Goal: Task Accomplishment & Management: Manage account settings

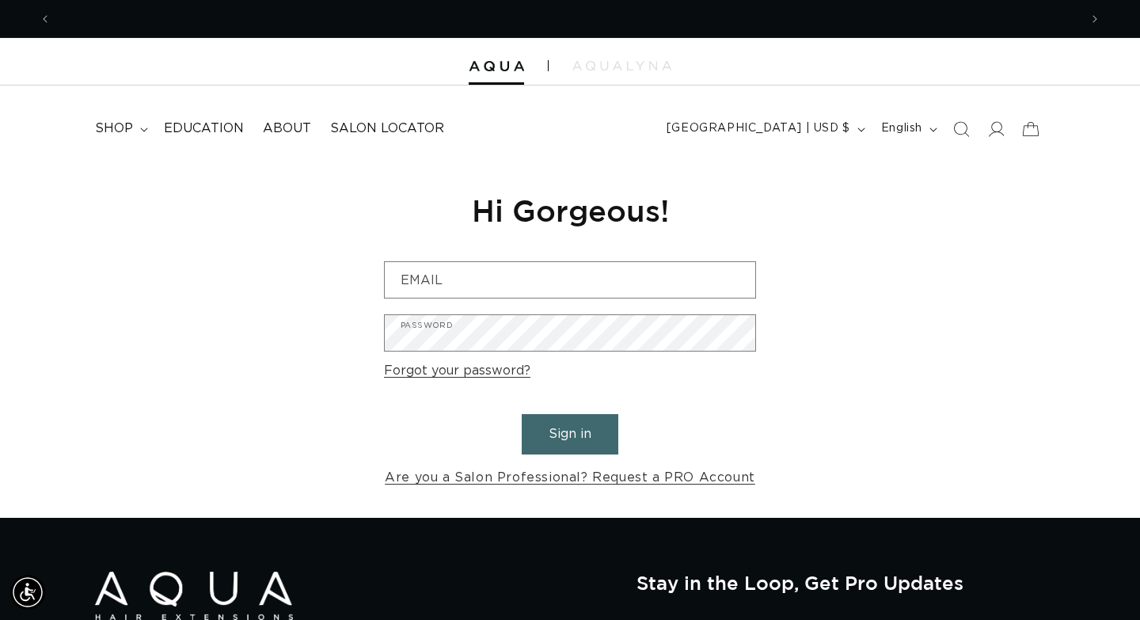
scroll to position [0, 2055]
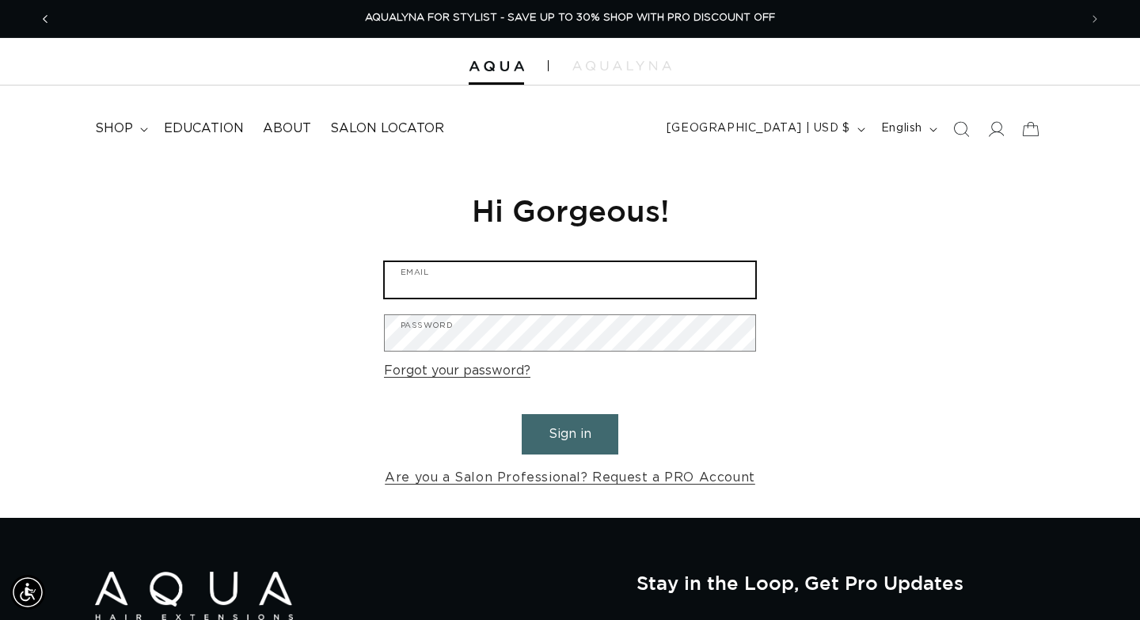
type input "[EMAIL_ADDRESS][DOMAIN_NAME]"
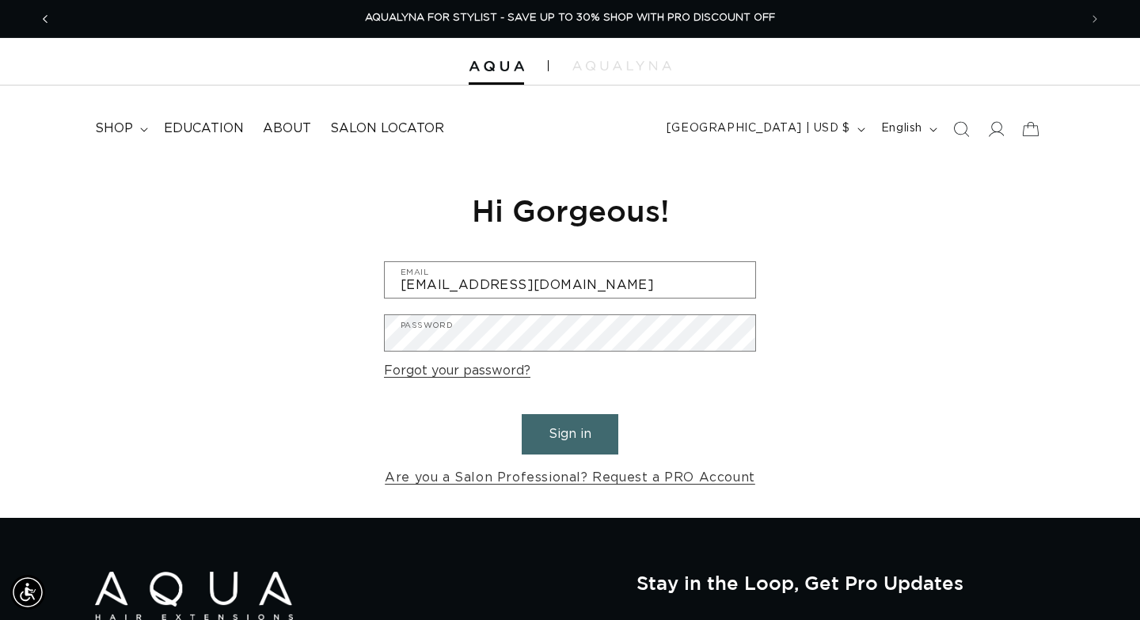
click at [41, 17] on span "Previous announcement" at bounding box center [45, 19] width 16 height 16
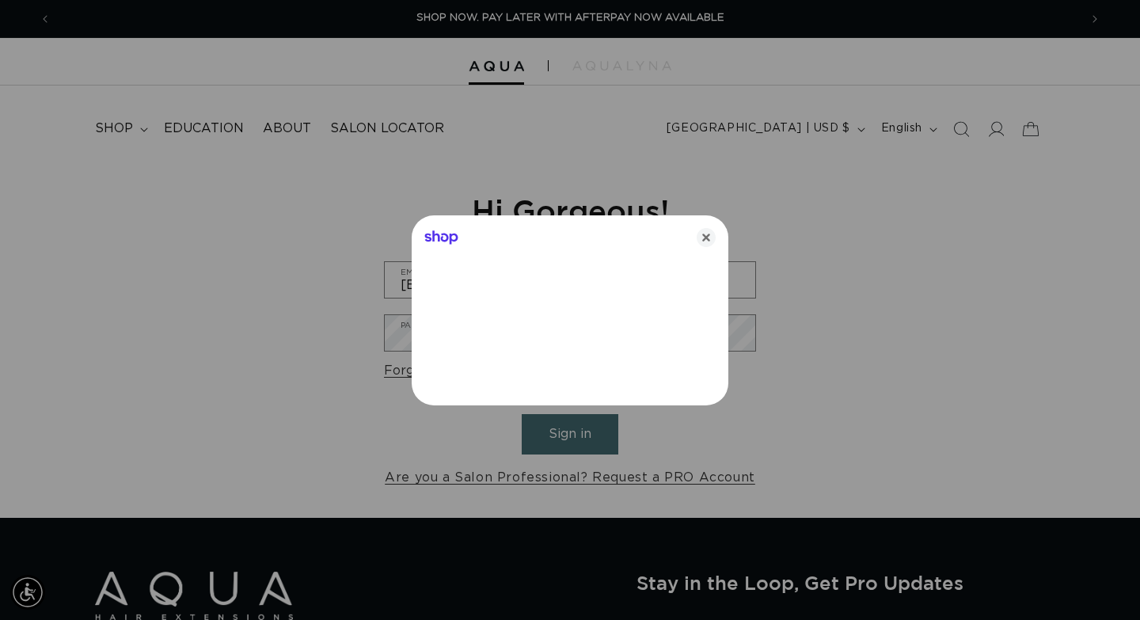
click at [256, 175] on div at bounding box center [570, 310] width 1140 height 620
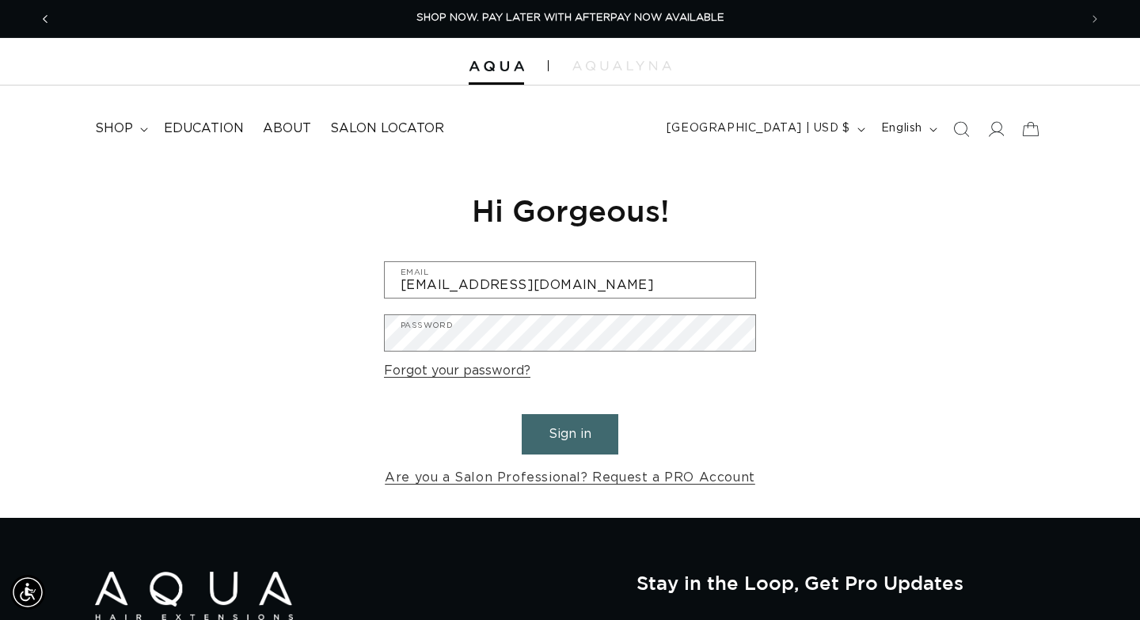
click at [40, 21] on span "Previous announcement" at bounding box center [45, 19] width 16 height 16
click at [39, 22] on span "Previous announcement" at bounding box center [45, 19] width 16 height 16
click at [994, 134] on icon at bounding box center [995, 128] width 17 height 17
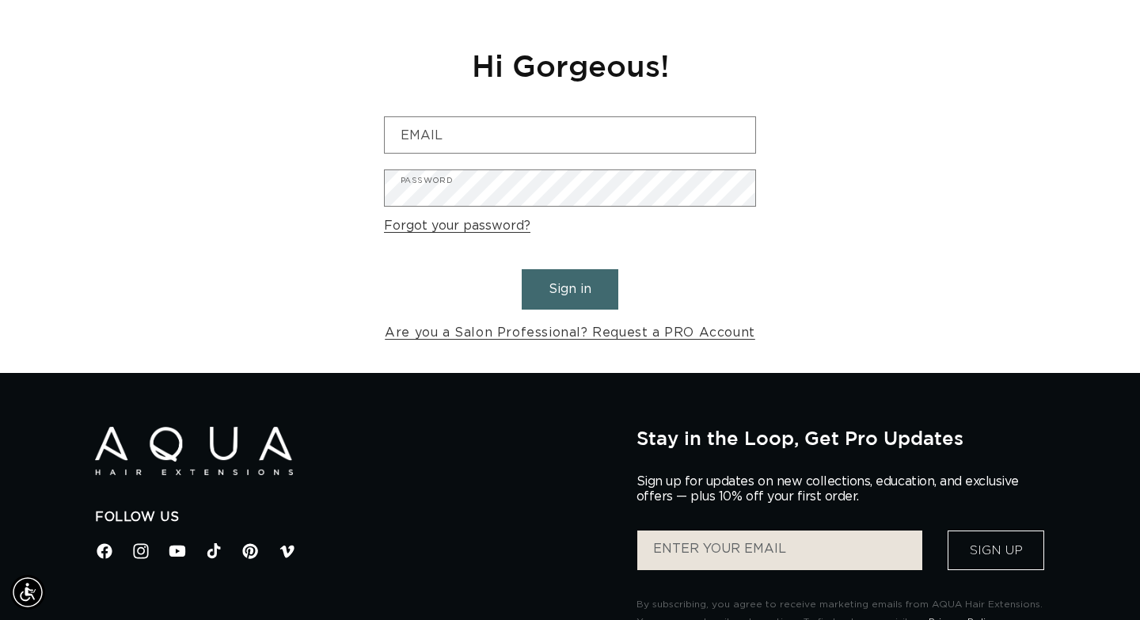
scroll to position [0, 2055]
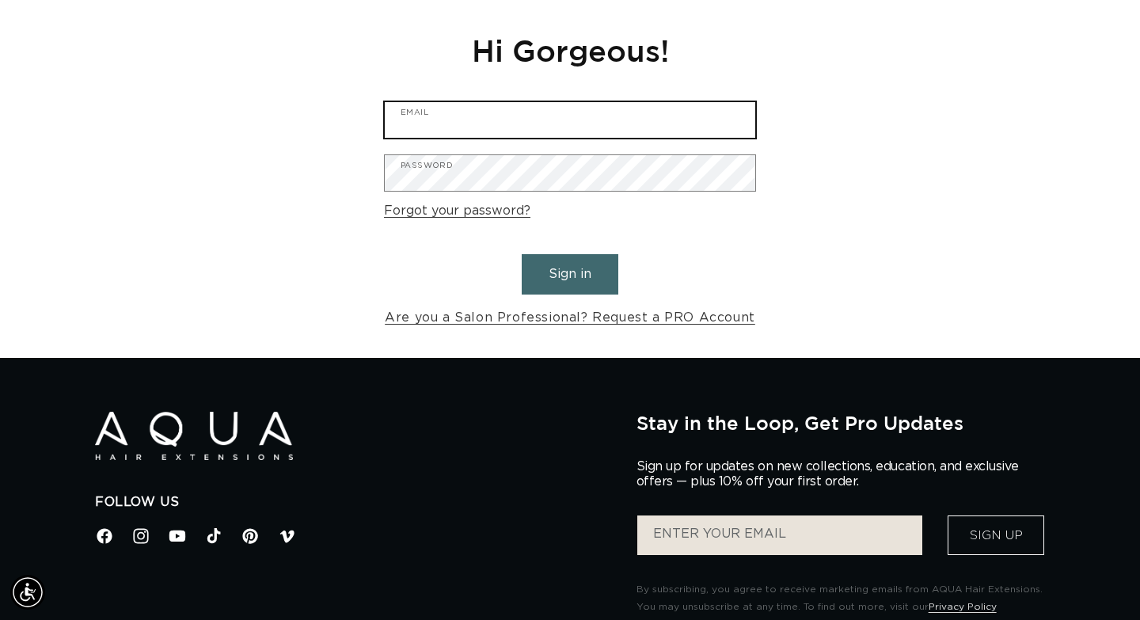
type input "valhallasalon912@gmail.com"
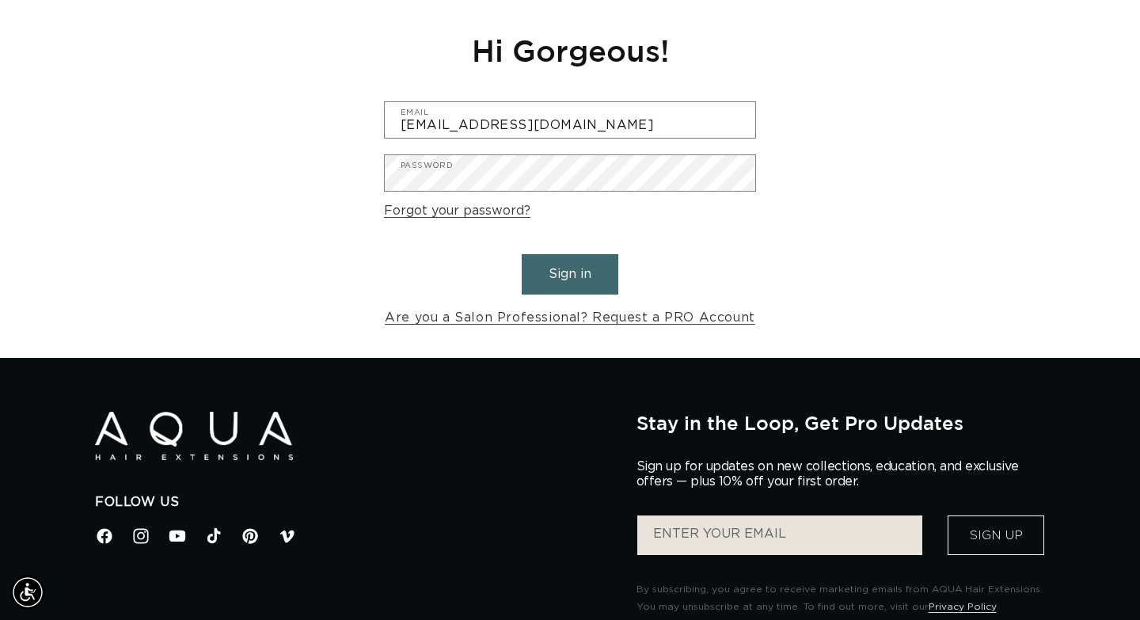
click at [172, 431] on img at bounding box center [194, 436] width 198 height 48
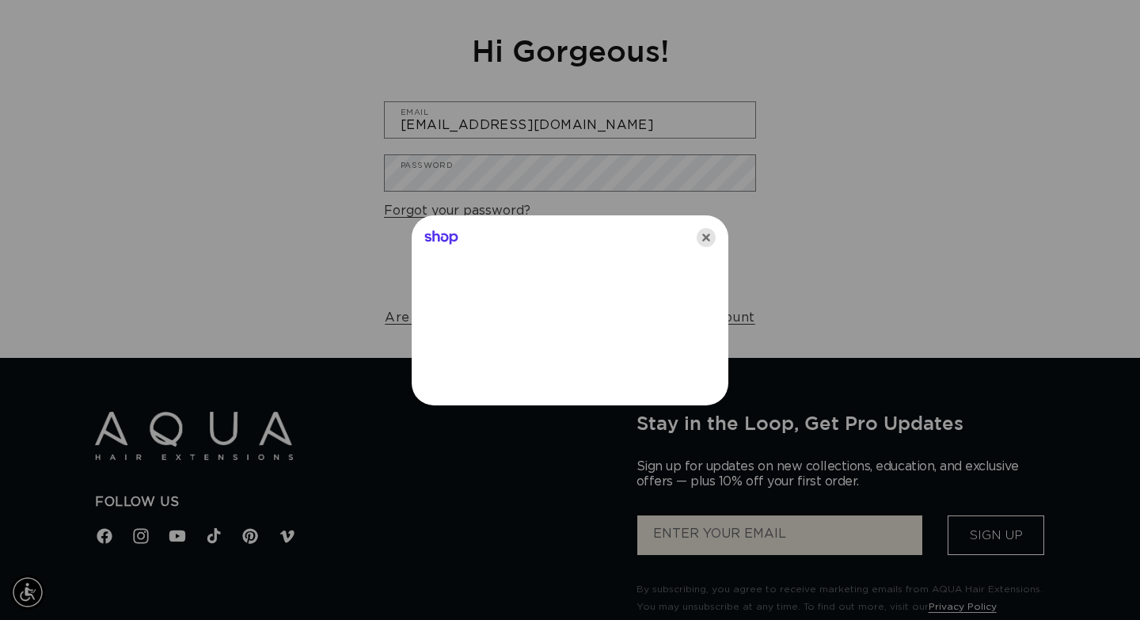
click at [702, 239] on icon "Close" at bounding box center [706, 237] width 19 height 19
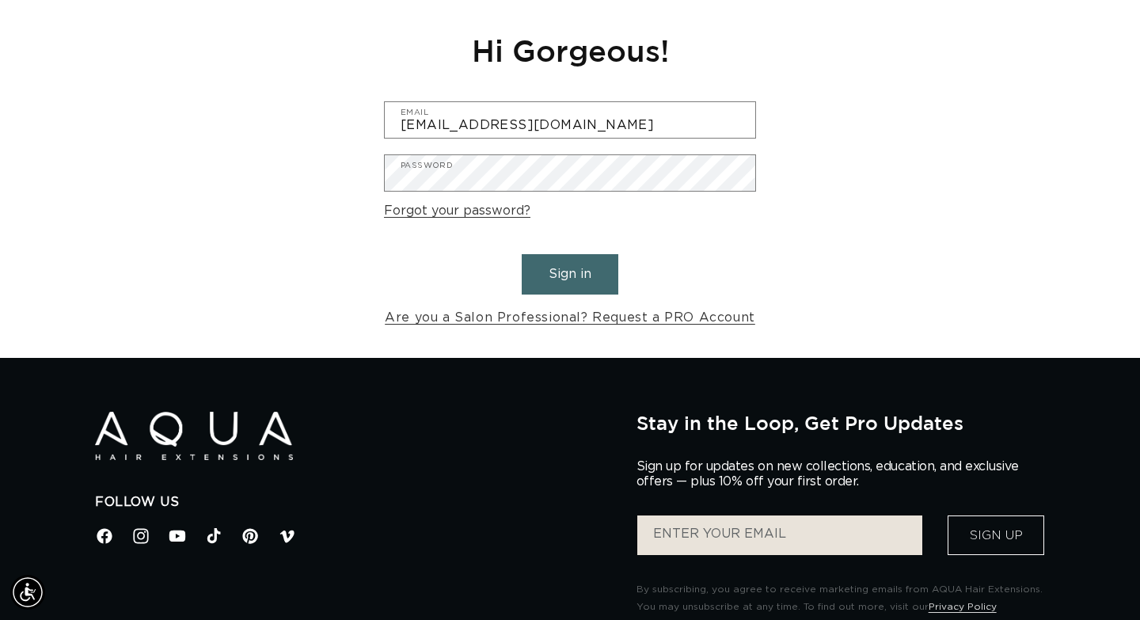
scroll to position [0, 0]
click at [168, 435] on img at bounding box center [194, 436] width 198 height 48
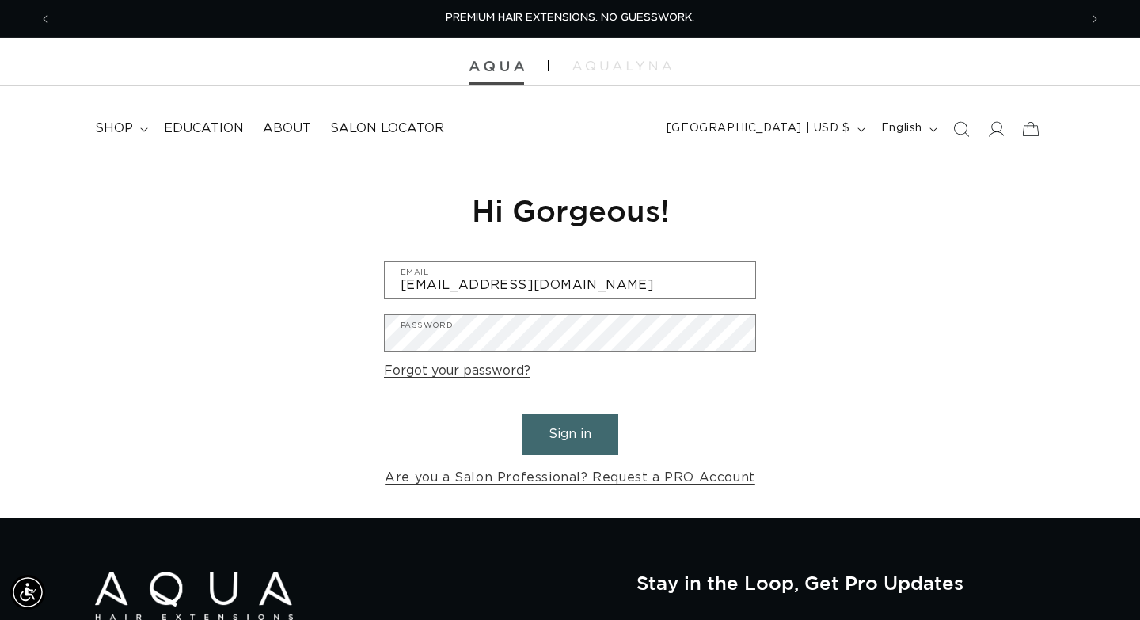
click at [503, 70] on img at bounding box center [496, 66] width 55 height 11
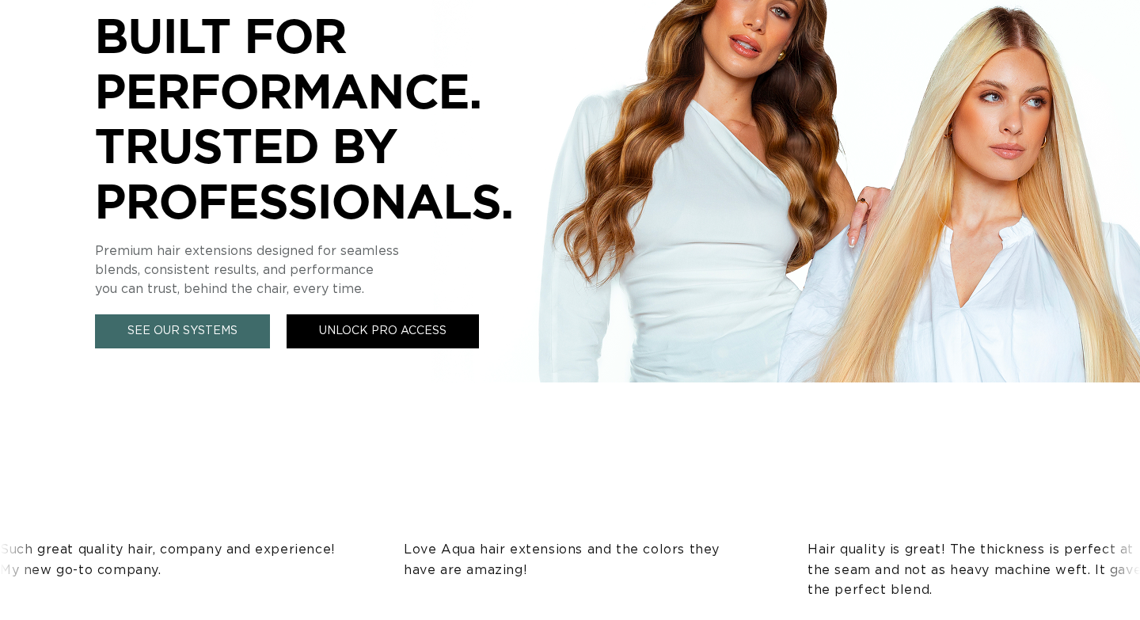
scroll to position [363, 0]
click at [363, 336] on link "Unlock Pro Access" at bounding box center [383, 331] width 192 height 34
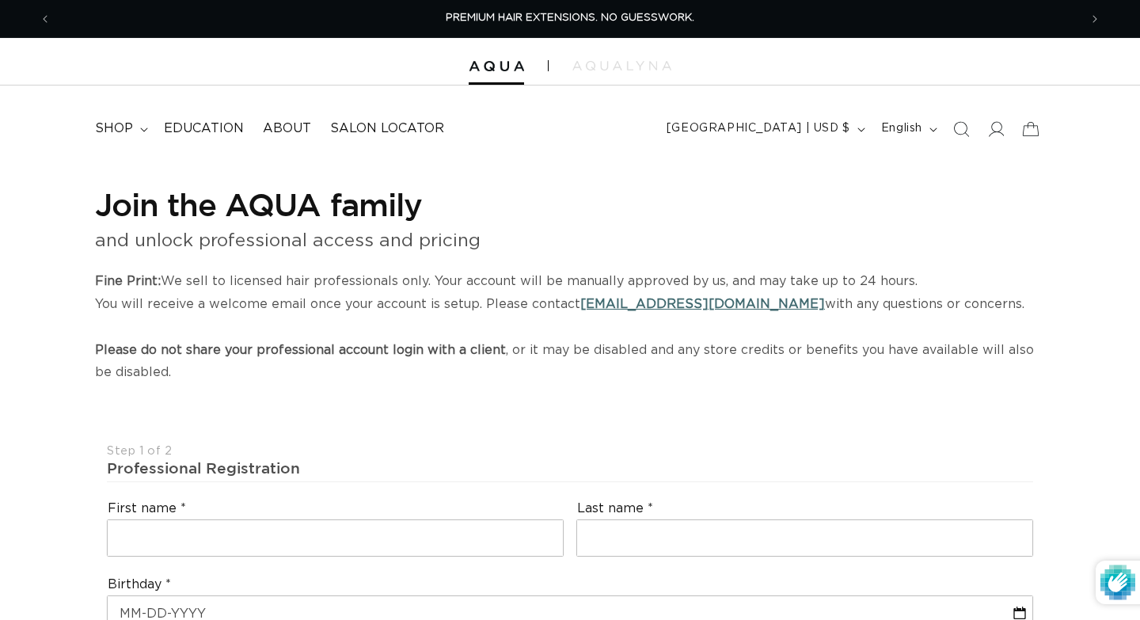
select select "US"
select select "[GEOGRAPHIC_DATA]"
click at [989, 123] on icon at bounding box center [995, 128] width 17 height 17
click at [997, 133] on icon at bounding box center [995, 128] width 17 height 17
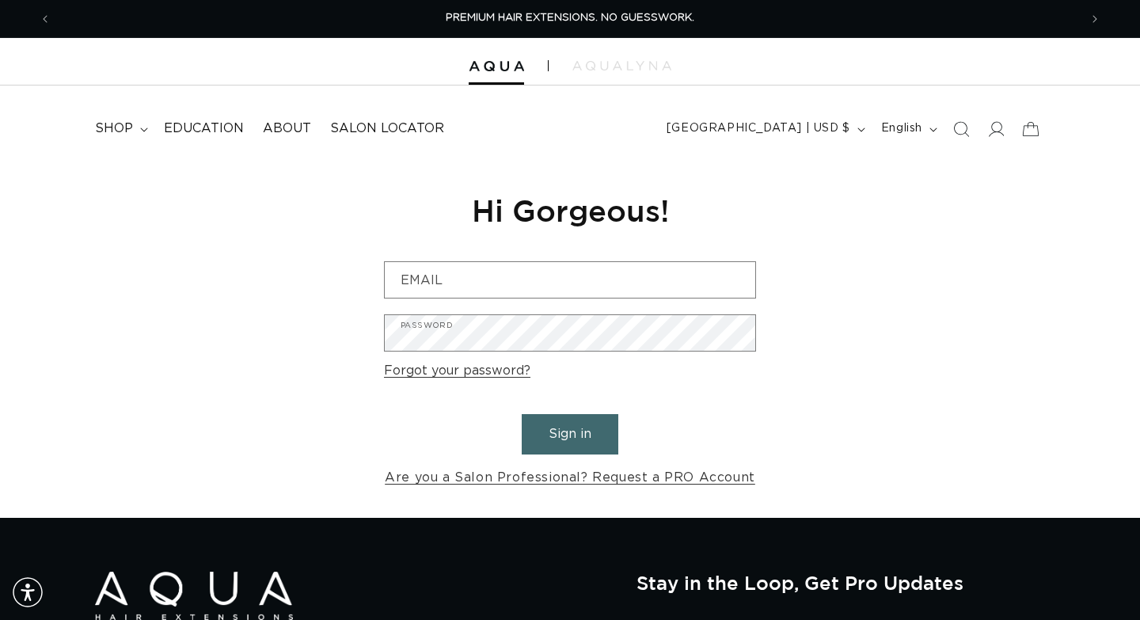
scroll to position [0, 1028]
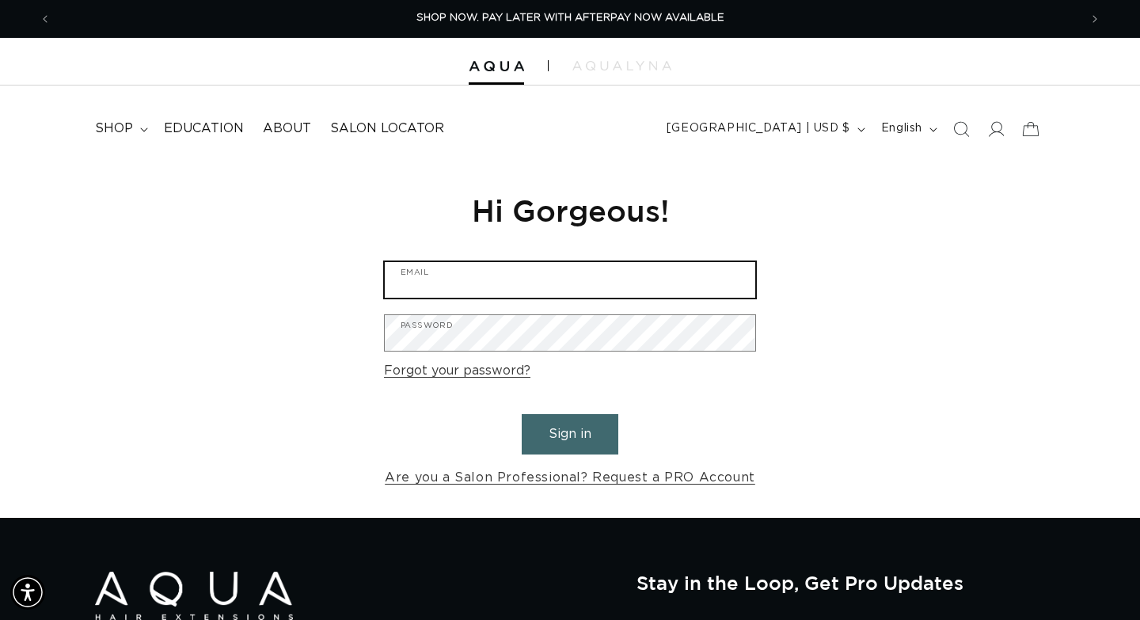
type input "valhallasalon912@gmail.com"
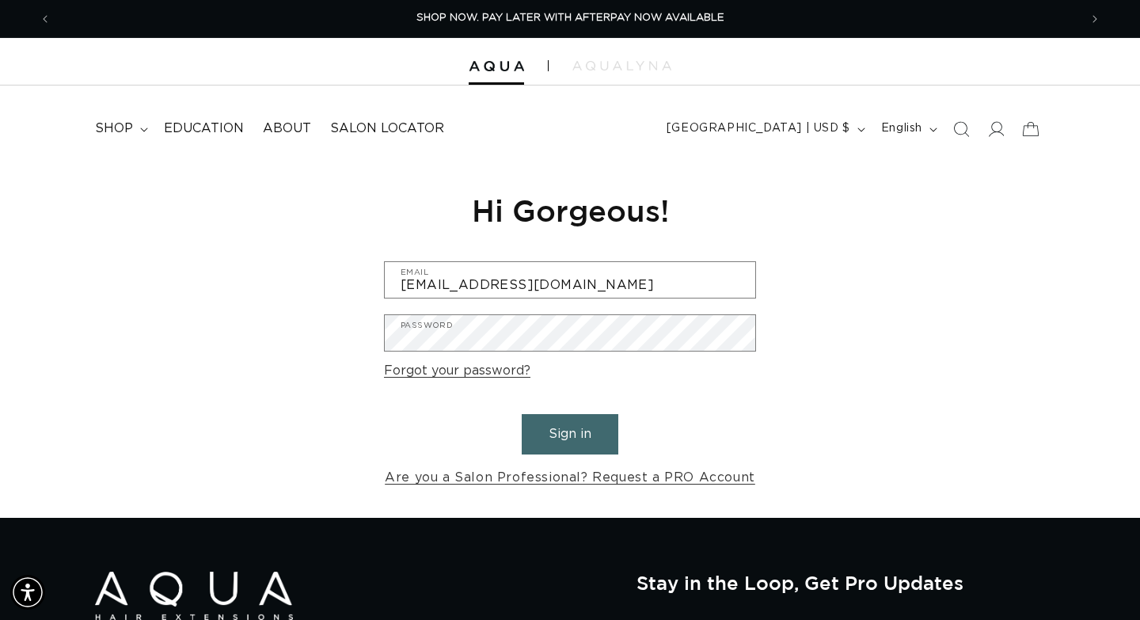
click at [569, 434] on button "Sign in" at bounding box center [570, 434] width 97 height 40
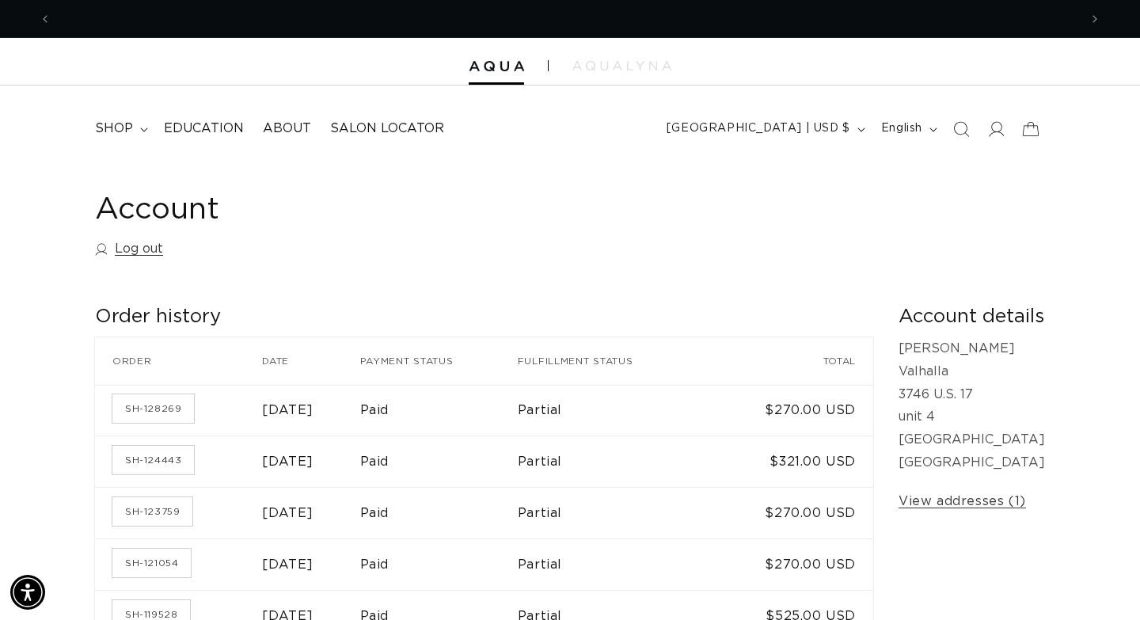
scroll to position [0, 1028]
click at [607, 73] on div at bounding box center [570, 61] width 1140 height 47
click at [611, 67] on img at bounding box center [621, 65] width 99 height 9
